Goal: Information Seeking & Learning: Learn about a topic

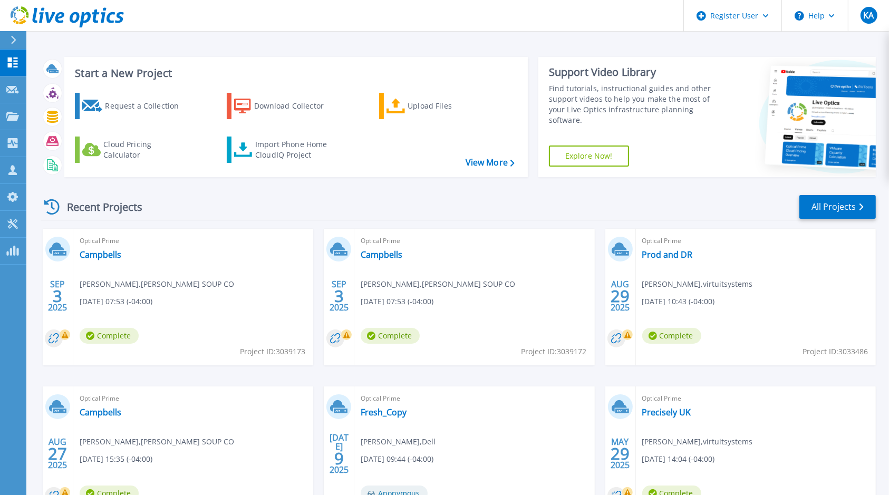
click at [687, 168] on div "Support Video Library Find tutorials, instructional guides and other support vi…" at bounding box center [628, 117] width 181 height 120
drag, startPoint x: 641, startPoint y: 27, endPoint x: 558, endPoint y: 19, distance: 83.7
click at [636, 27] on header "Register User Help KA Dell User Kristian Arcos Kristian.Arcos@dell.com Dell My …" at bounding box center [444, 16] width 889 height 32
click at [459, 15] on header "Register User Help KA Dell User Kristian Arcos Kristian.Arcos@dell.com Dell My …" at bounding box center [444, 16] width 889 height 32
click at [16, 112] on icon at bounding box center [12, 116] width 13 height 9
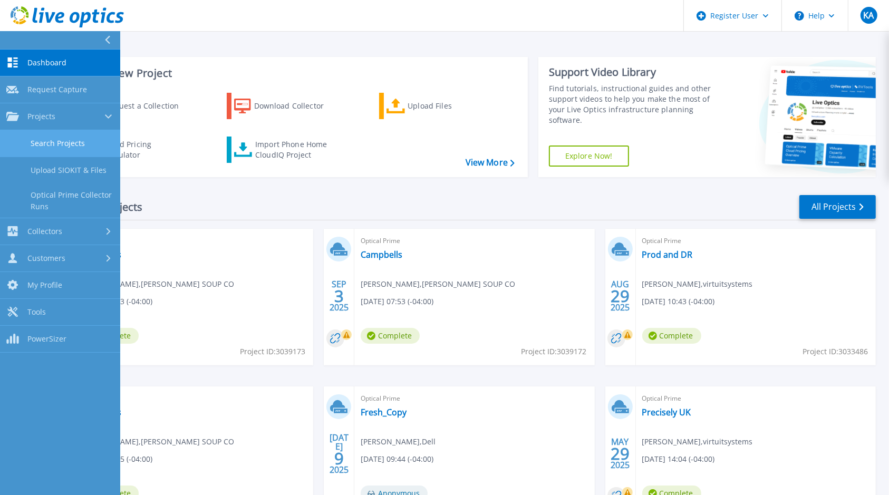
click at [54, 142] on link "Search Projects" at bounding box center [60, 143] width 120 height 27
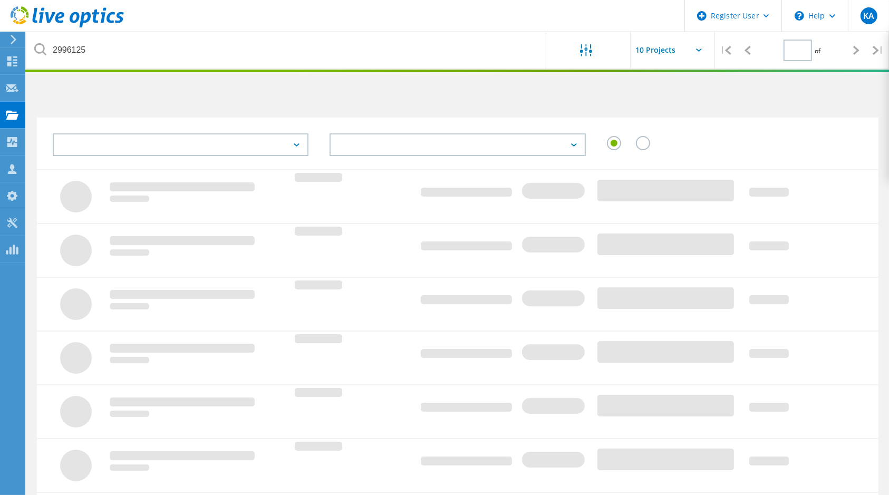
type input "1"
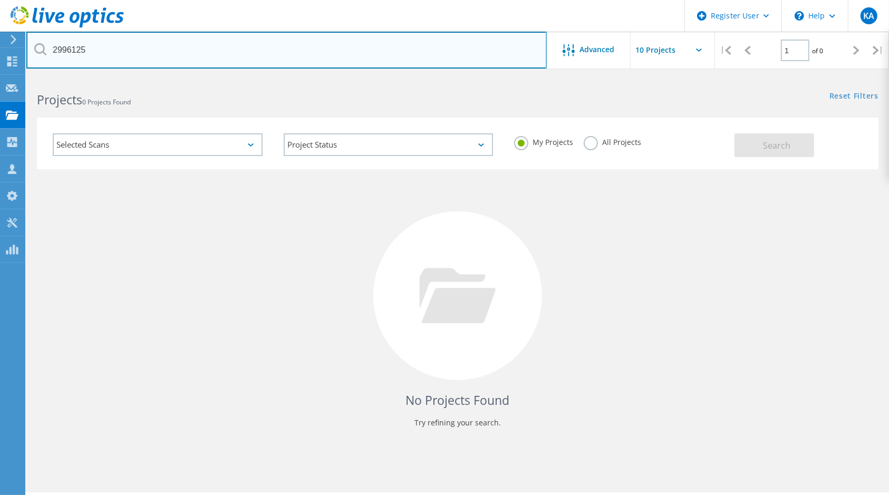
click at [146, 54] on input "2996125" at bounding box center [286, 50] width 520 height 37
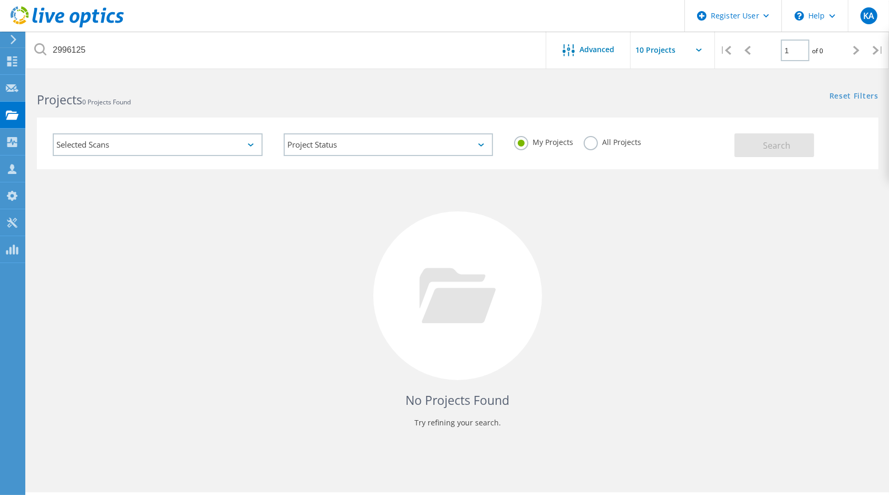
click at [609, 143] on label "All Projects" at bounding box center [612, 141] width 57 height 10
click at [0, 0] on input "All Projects" at bounding box center [0, 0] width 0 height 0
click at [742, 148] on button "Search" at bounding box center [775, 145] width 80 height 24
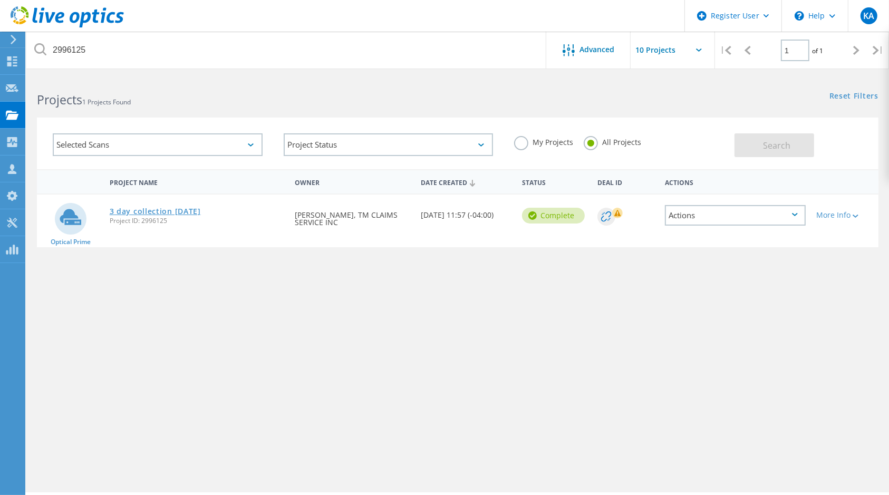
click at [136, 210] on link "3 day collection [DATE]" at bounding box center [155, 211] width 91 height 7
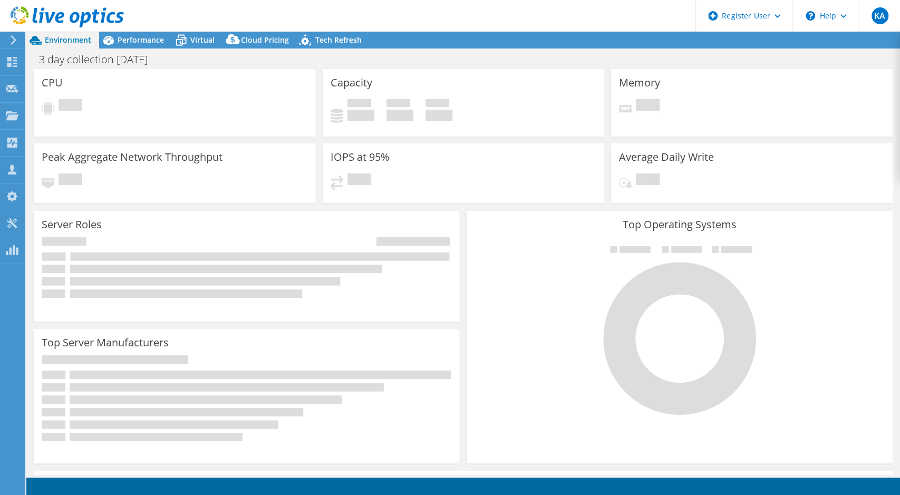
select select "USD"
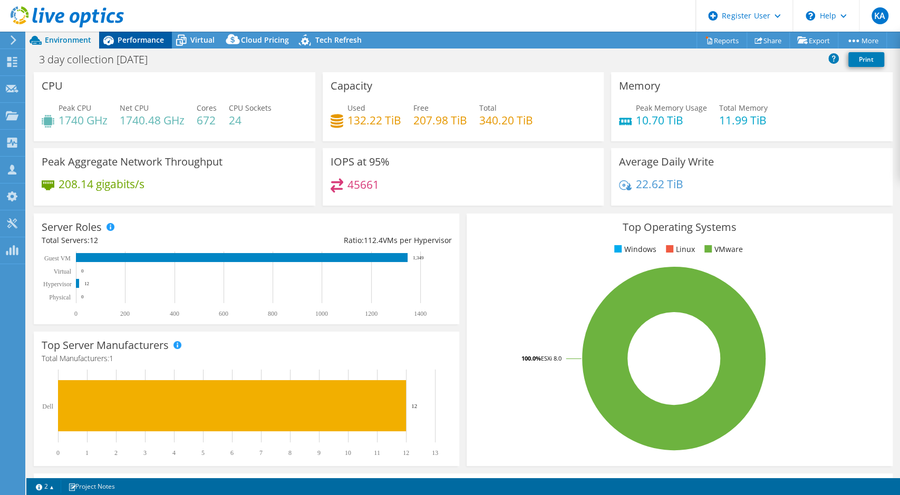
click at [143, 45] on div "Performance" at bounding box center [135, 40] width 73 height 17
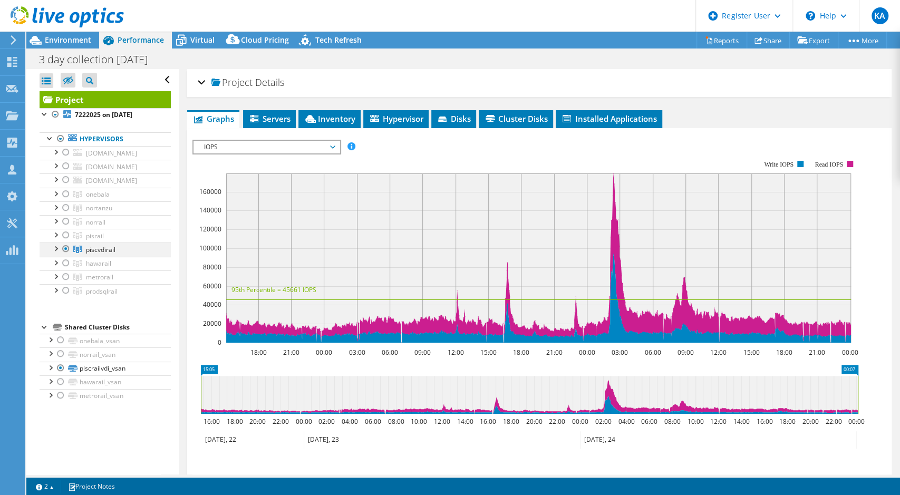
click at [57, 248] on div at bounding box center [55, 248] width 11 height 11
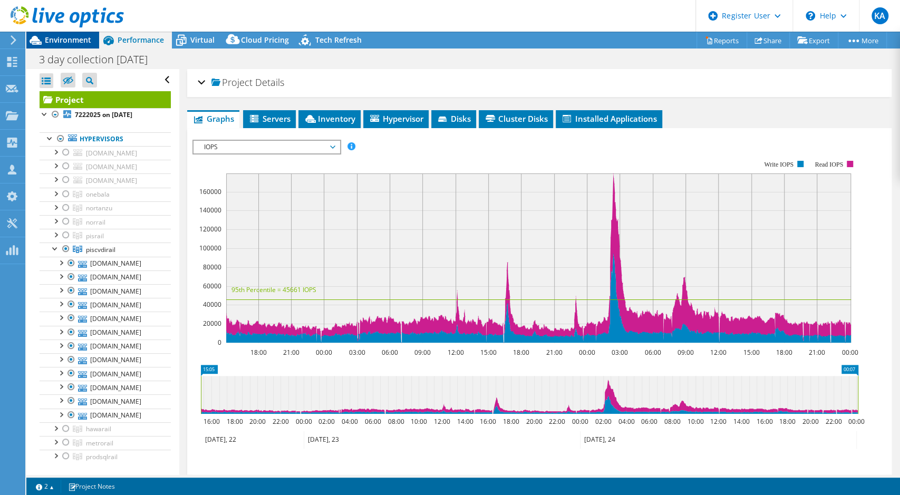
click at [80, 39] on span "Environment" at bounding box center [68, 40] width 46 height 10
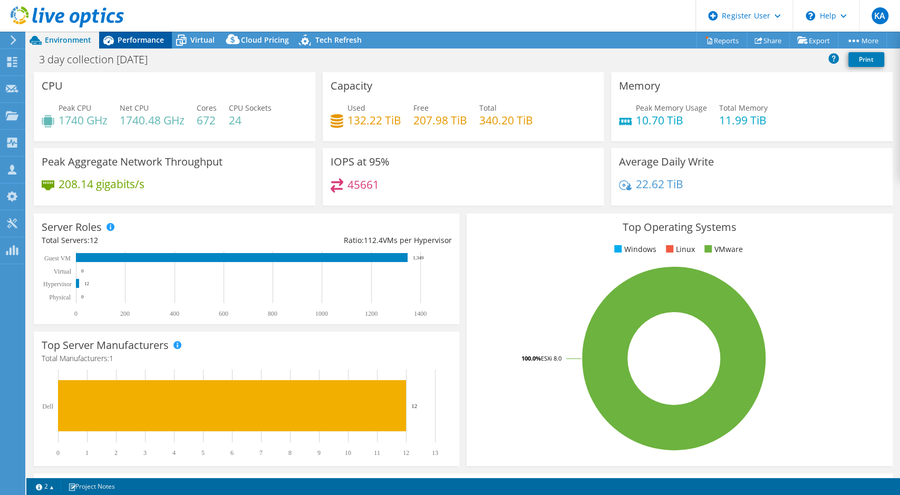
click at [150, 36] on span "Performance" at bounding box center [141, 40] width 46 height 10
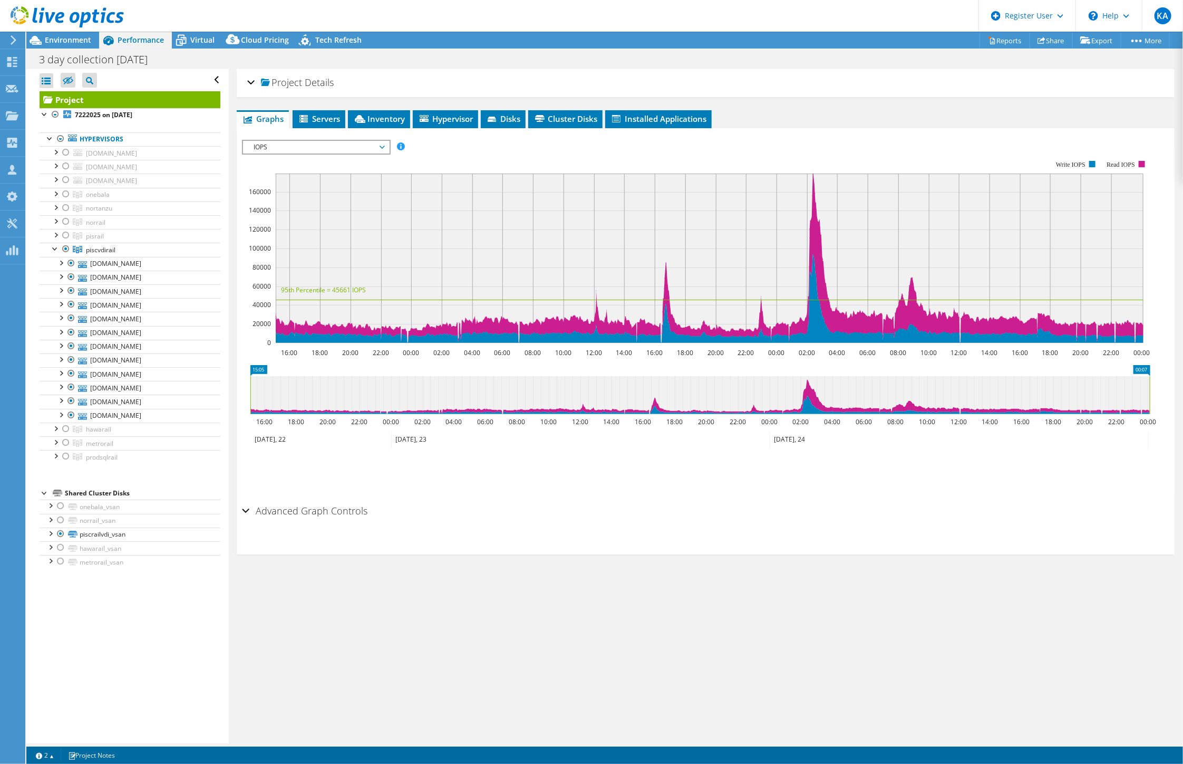
click at [810, 181] on rect at bounding box center [710, 257] width 868 height 169
click at [814, 185] on icon at bounding box center [710, 257] width 868 height 169
click at [322, 142] on span "IOPS" at bounding box center [316, 147] width 136 height 13
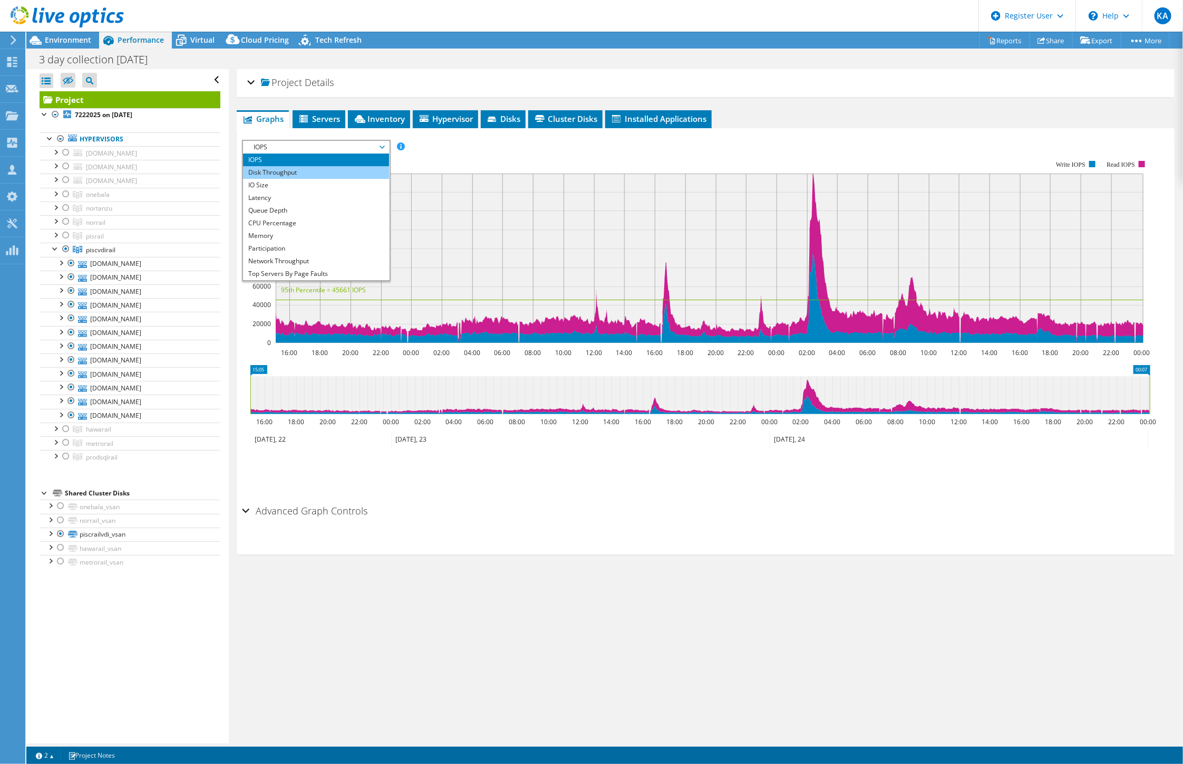
click at [284, 175] on li "Disk Throughput" at bounding box center [316, 172] width 146 height 13
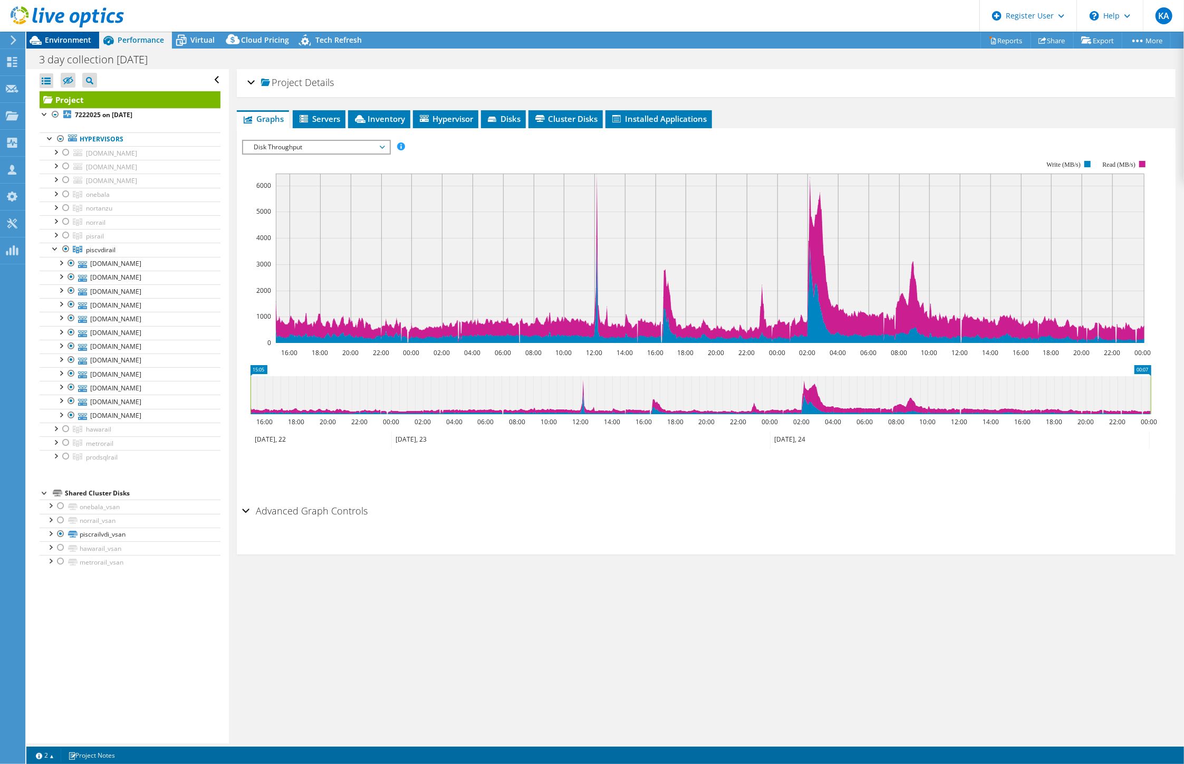
click at [83, 42] on span "Environment" at bounding box center [68, 40] width 46 height 10
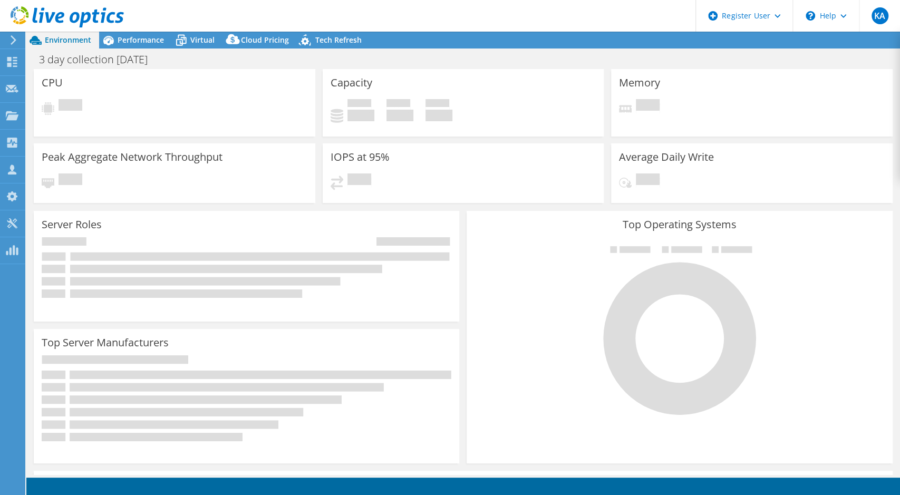
select select "USD"
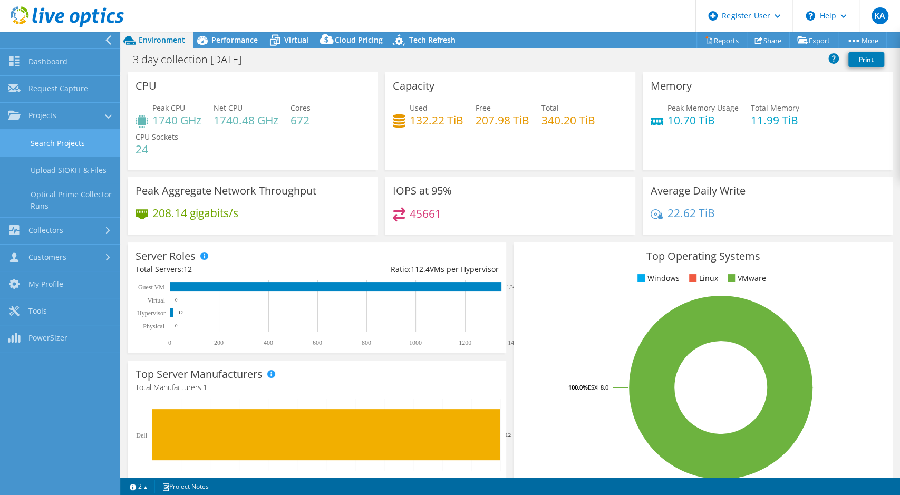
click at [59, 148] on link "Search Projects" at bounding box center [60, 143] width 120 height 27
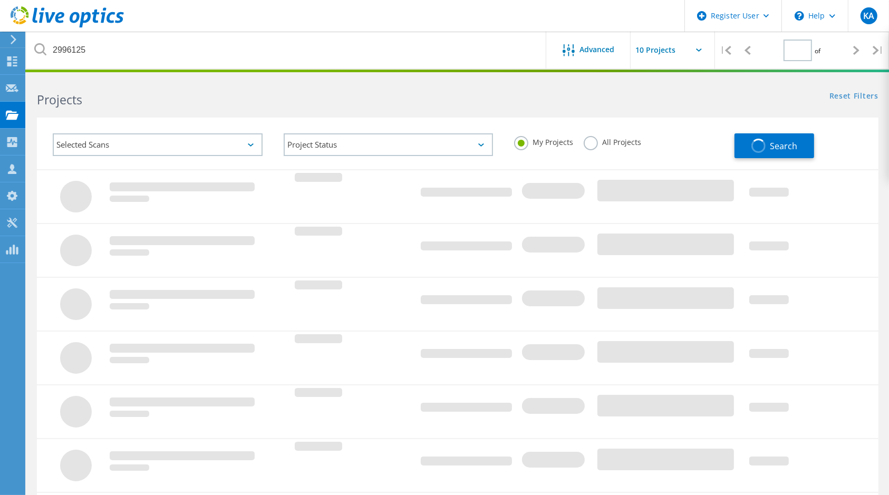
type input "1"
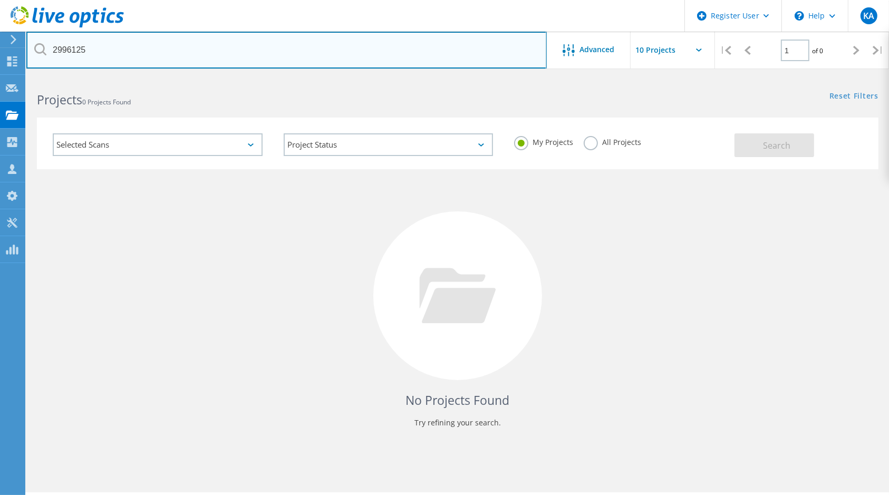
click at [141, 47] on input "2996125" at bounding box center [286, 50] width 520 height 37
paste input "_2996128"
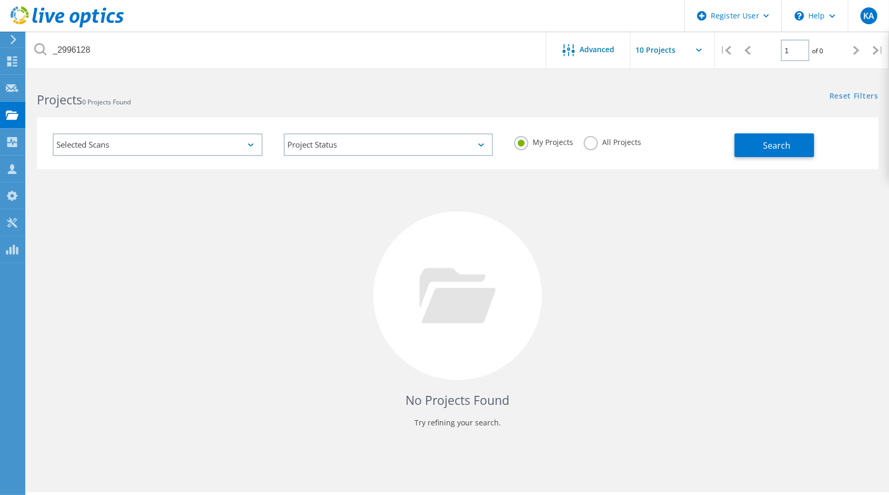
click at [634, 140] on label "All Projects" at bounding box center [612, 141] width 57 height 10
click at [0, 0] on input "All Projects" at bounding box center [0, 0] width 0 height 0
click at [779, 147] on span "Search" at bounding box center [776, 146] width 27 height 12
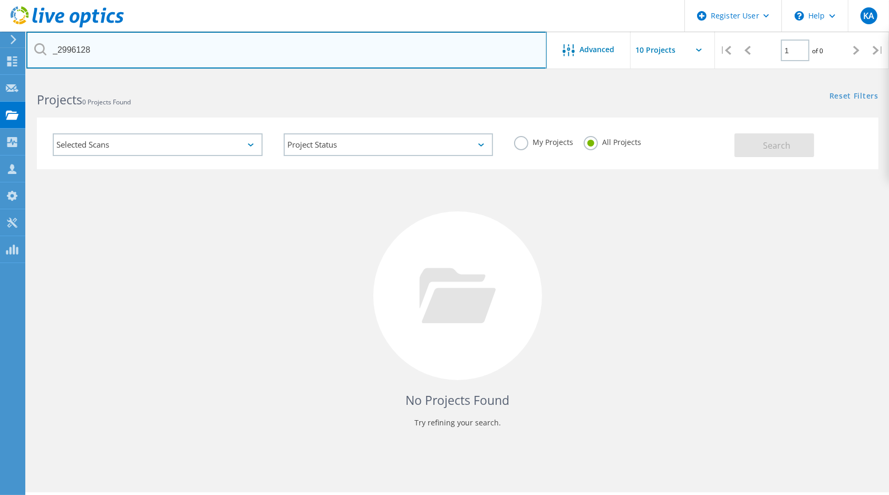
click at [60, 50] on input "_2996128" at bounding box center [286, 50] width 520 height 37
type input "2996128"
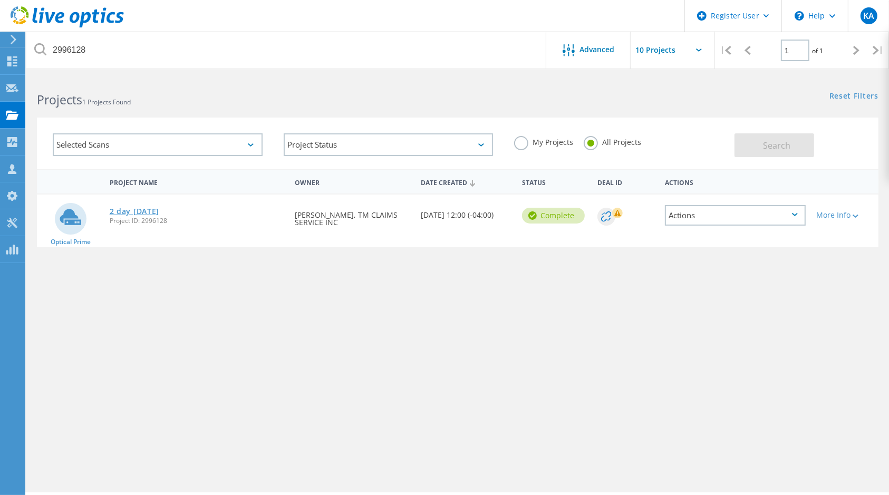
click at [138, 213] on link "2 day [DATE]" at bounding box center [135, 211] width 50 height 7
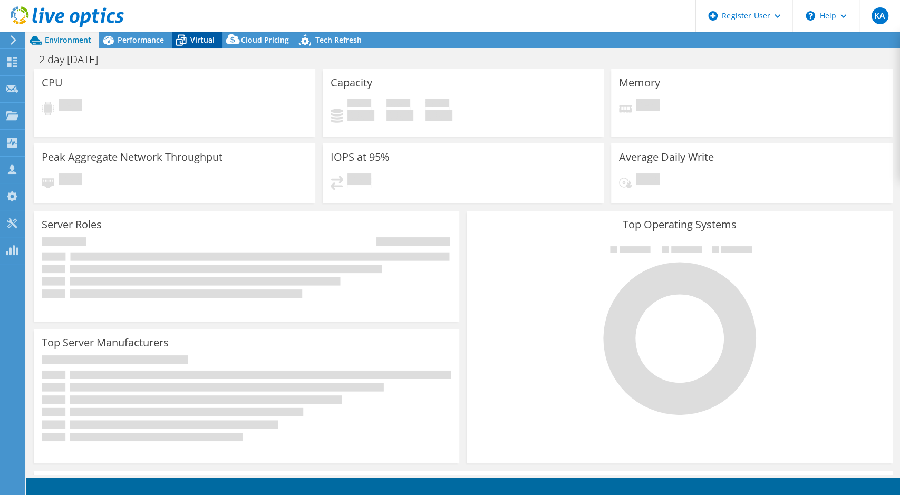
select select "USD"
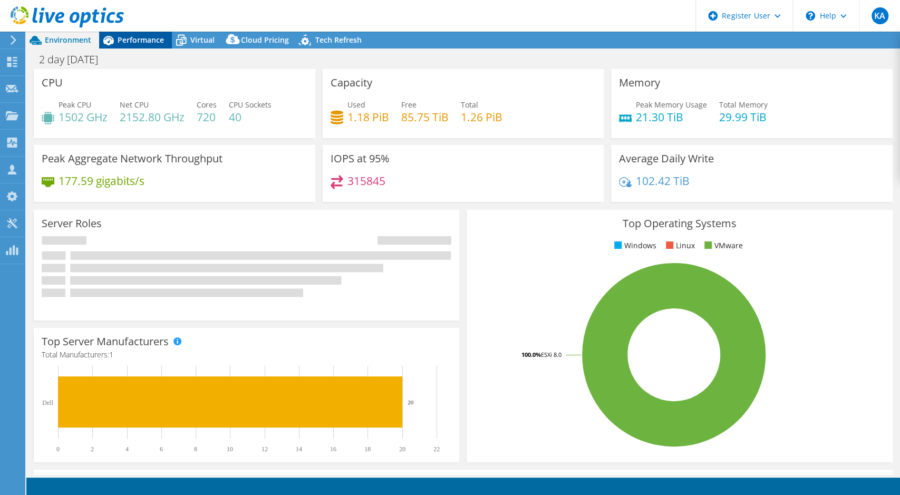
click at [155, 35] on span "Performance" at bounding box center [141, 40] width 46 height 10
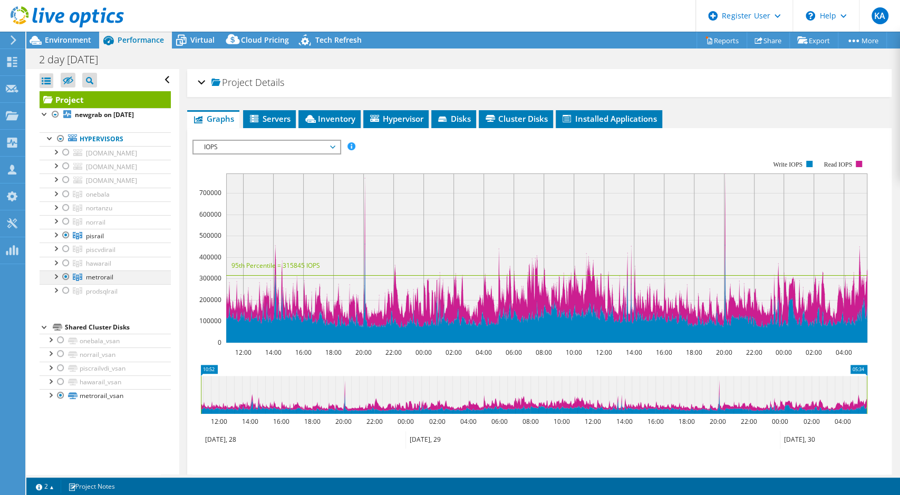
click at [64, 274] on div at bounding box center [66, 277] width 11 height 13
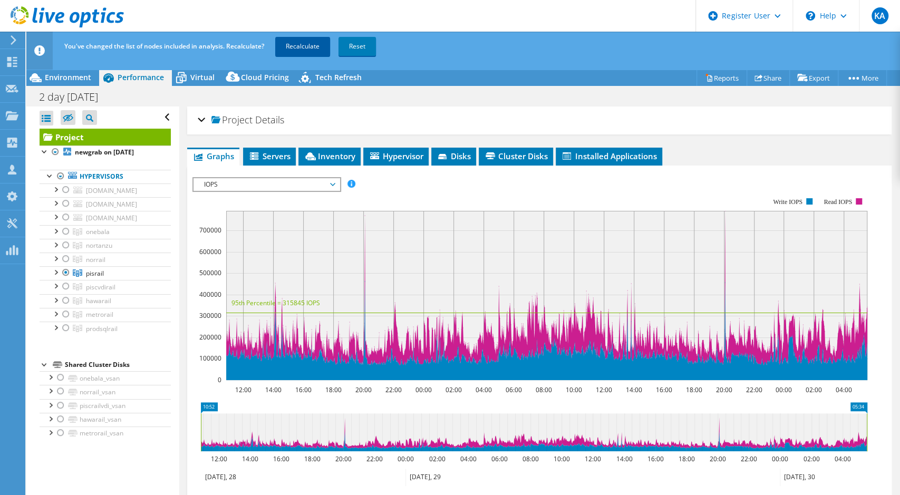
click at [314, 44] on link "Recalculate" at bounding box center [302, 46] width 55 height 19
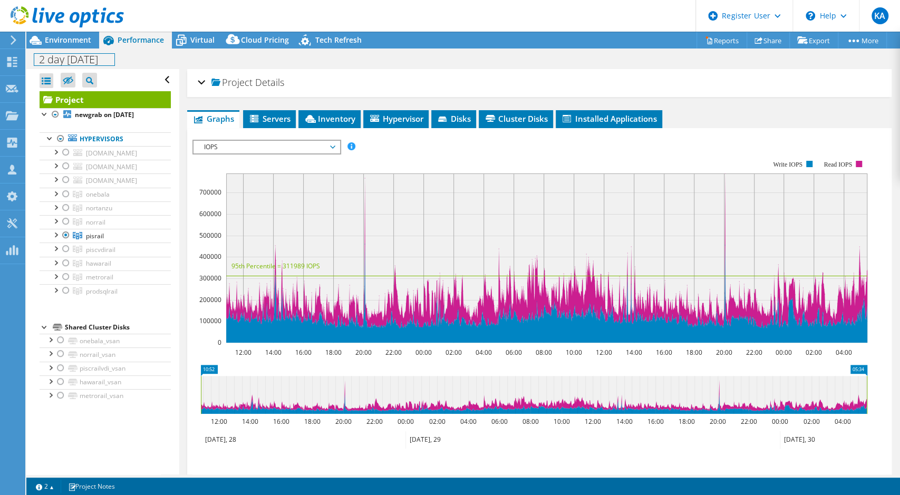
click at [72, 49] on div "2 day 7-30-25 Print" at bounding box center [463, 59] width 874 height 21
click at [73, 42] on span "Environment" at bounding box center [68, 40] width 46 height 10
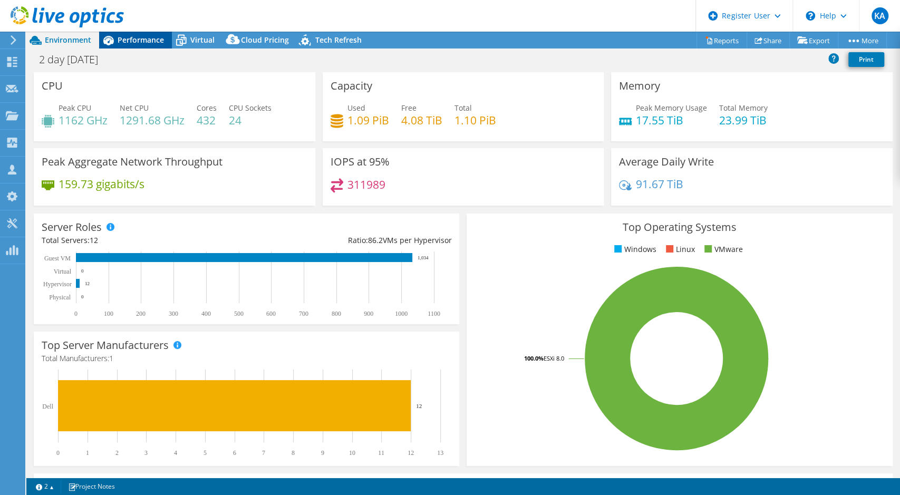
click at [142, 35] on span "Performance" at bounding box center [141, 40] width 46 height 10
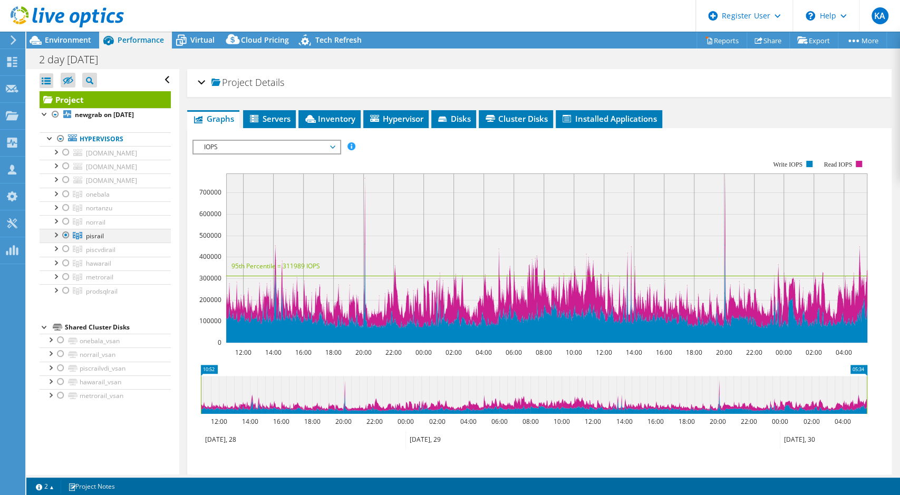
click at [66, 234] on div at bounding box center [66, 235] width 11 height 13
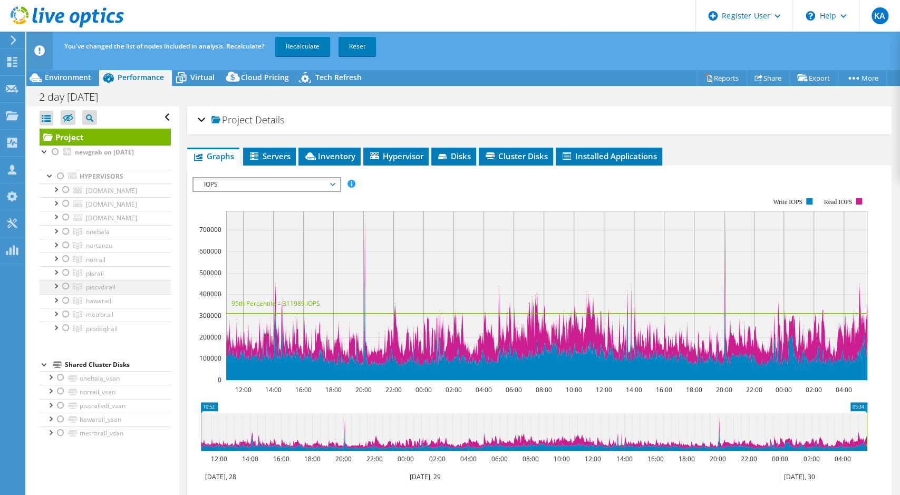
click at [66, 287] on div at bounding box center [66, 286] width 11 height 13
click at [302, 45] on link "Recalculate" at bounding box center [302, 46] width 55 height 19
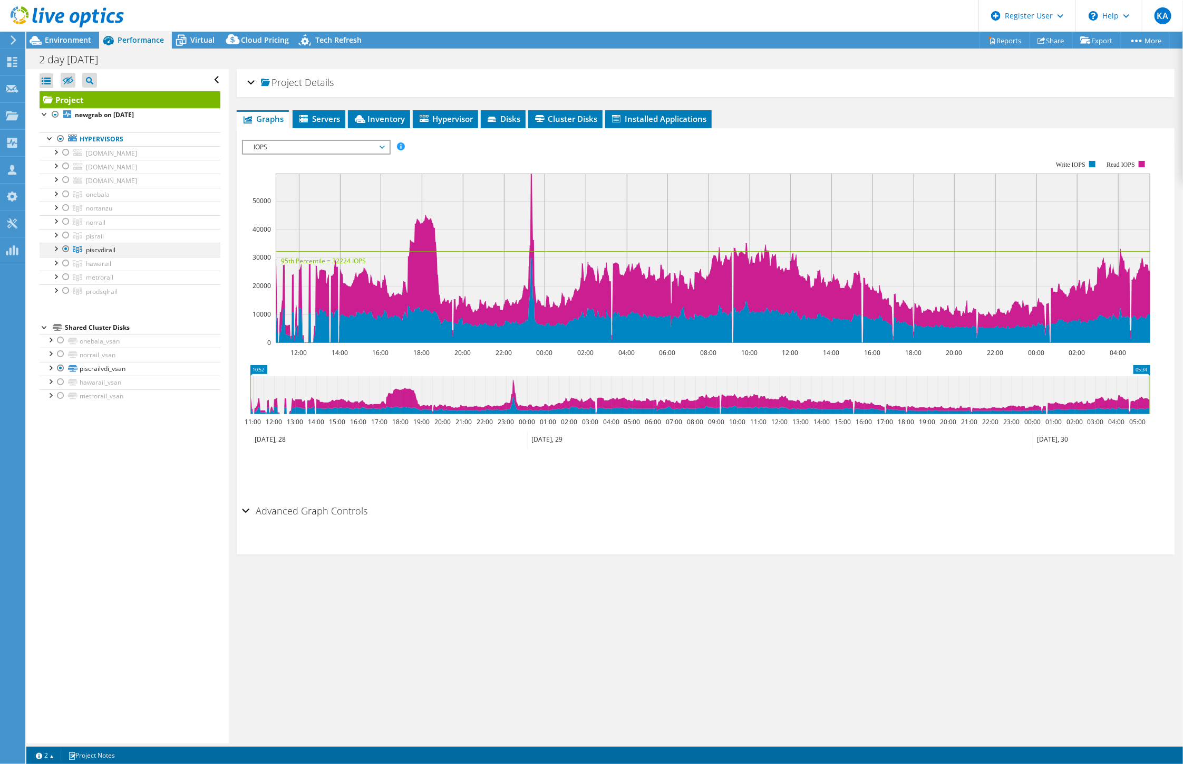
click at [56, 249] on div at bounding box center [55, 248] width 11 height 11
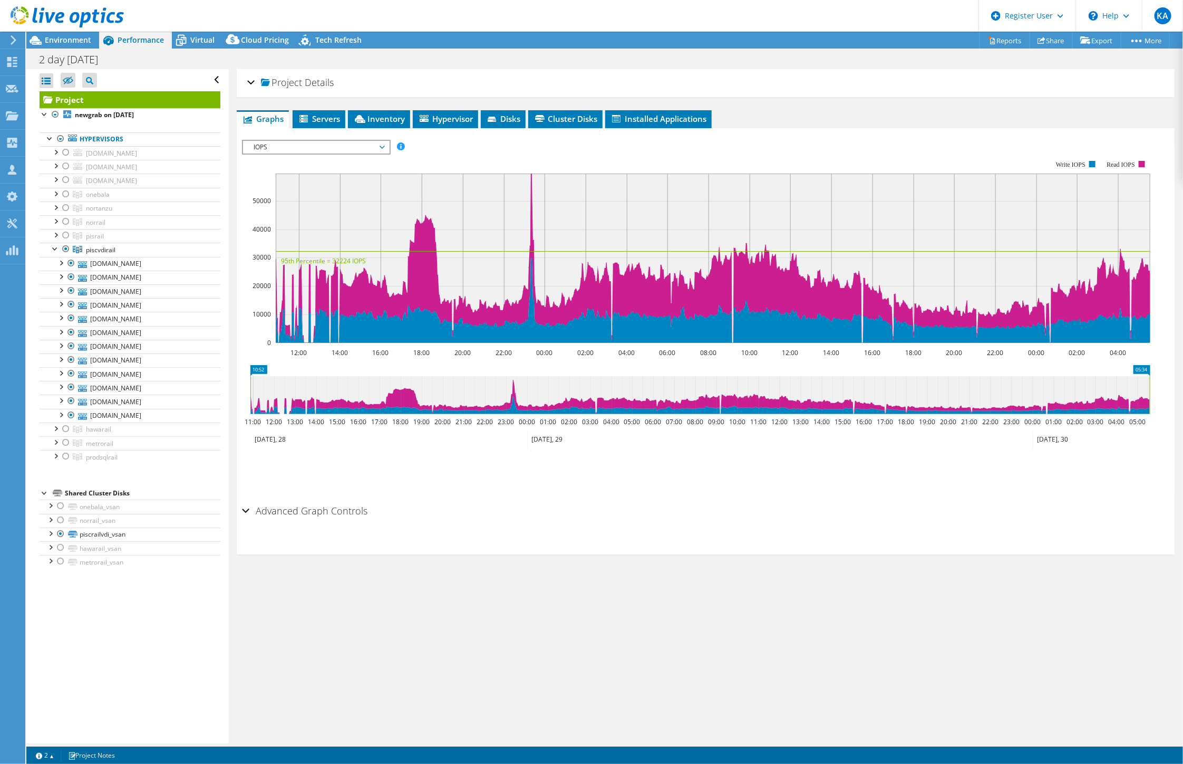
click at [271, 141] on span "IOPS" at bounding box center [316, 147] width 136 height 13
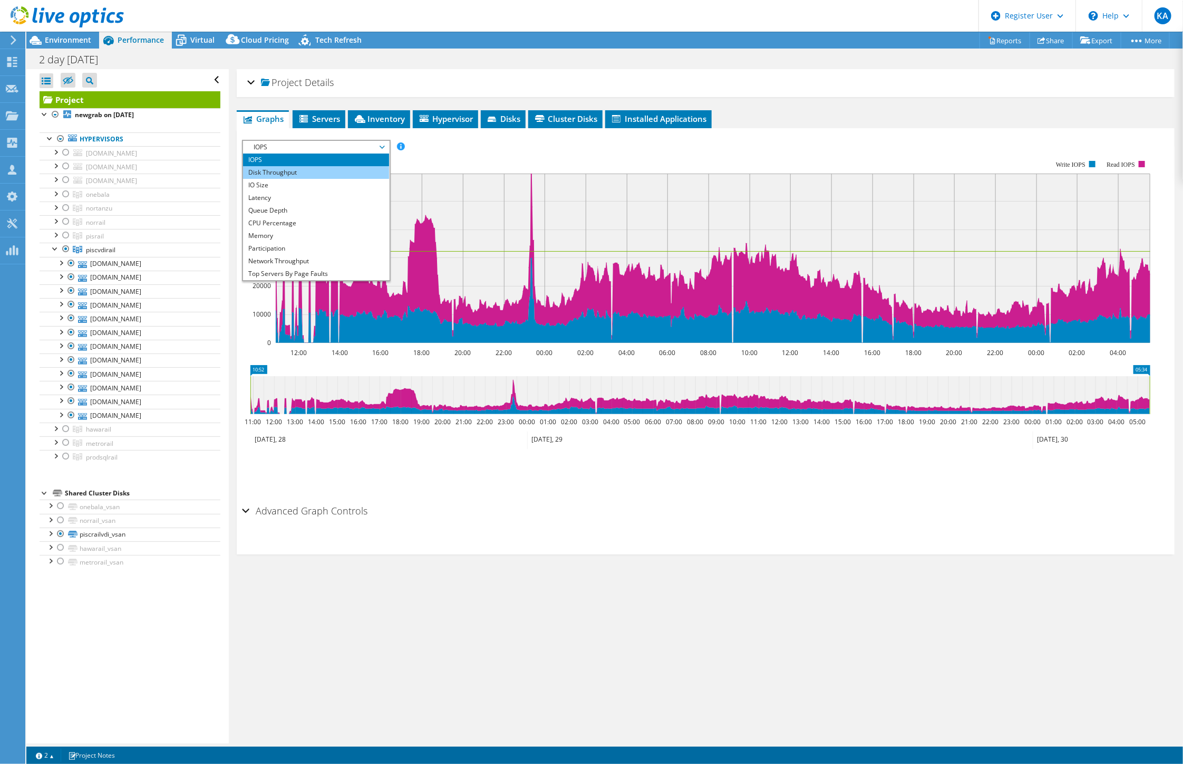
click at [294, 169] on li "Disk Throughput" at bounding box center [316, 172] width 146 height 13
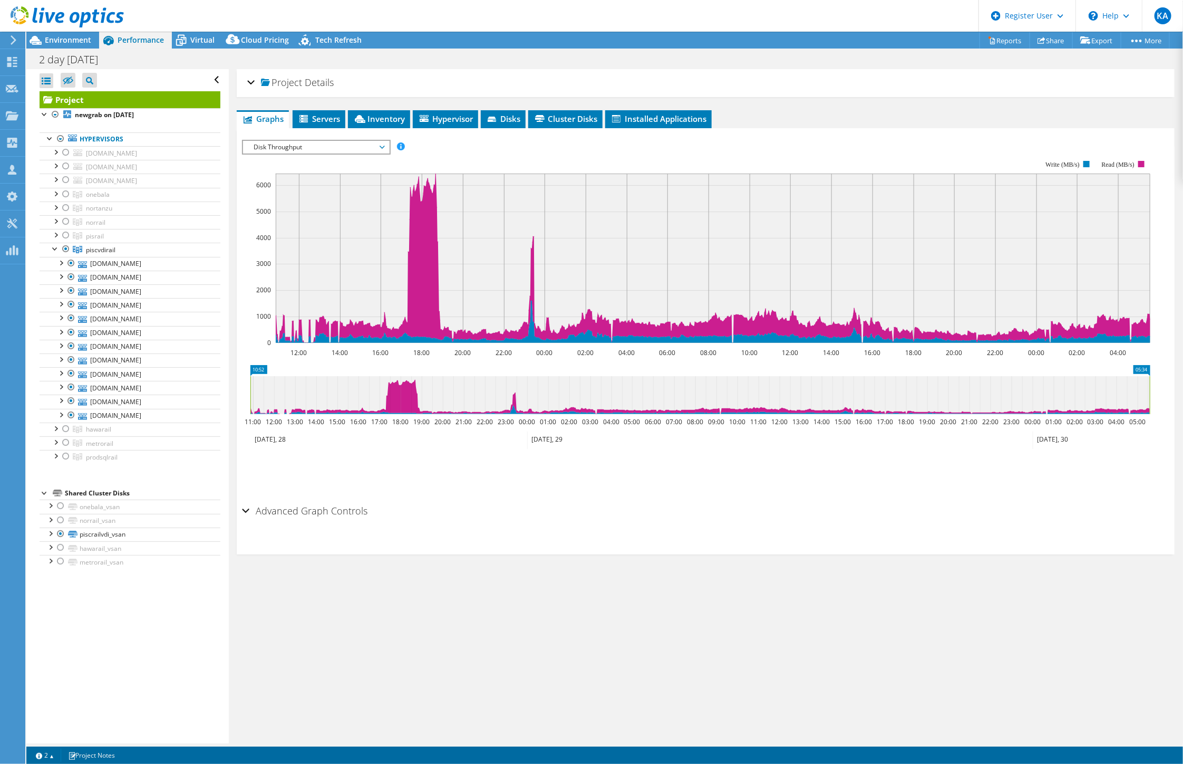
click at [754, 142] on div "IOPS Disk Throughput IO Size Latency Queue Depth CPU Percentage Memory Page Fau…" at bounding box center [706, 147] width 928 height 14
click at [463, 161] on rect at bounding box center [696, 251] width 909 height 211
click at [75, 42] on span "Environment" at bounding box center [68, 40] width 46 height 10
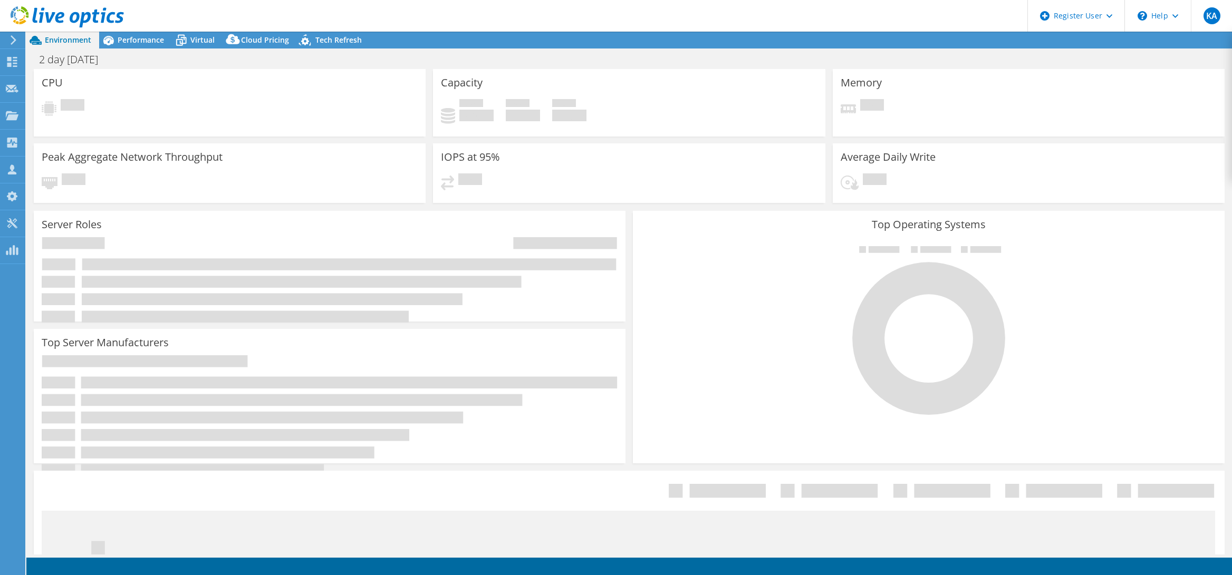
select select "USD"
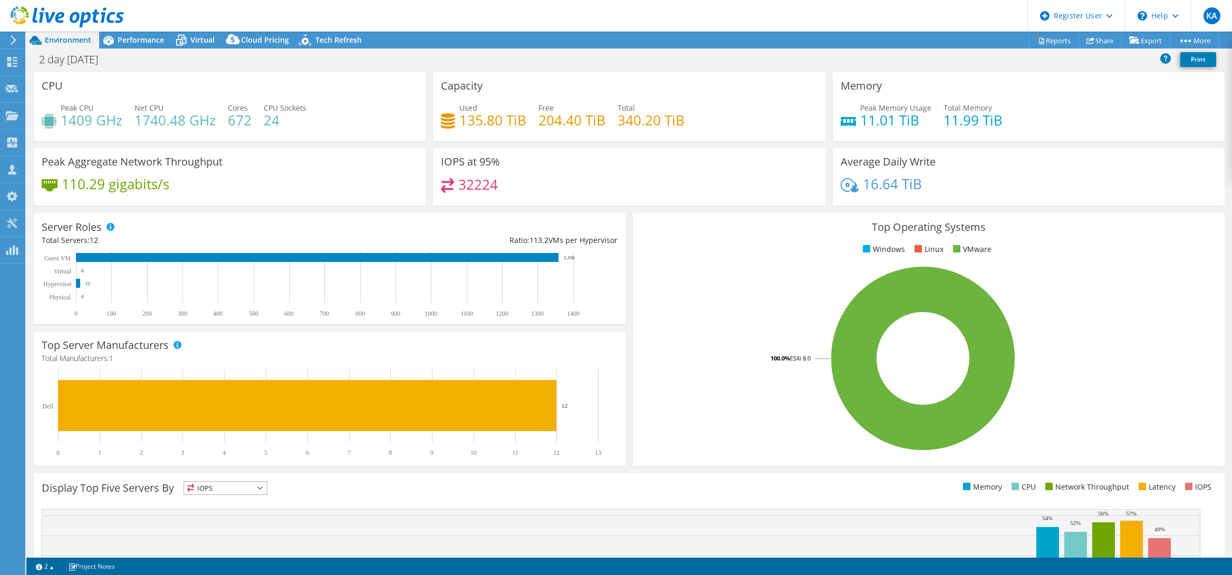
click at [313, 65] on div "2 day 7-30-25 Print" at bounding box center [628, 60] width 1205 height 20
select select "USD"
